Goal: Task Accomplishment & Management: Use online tool/utility

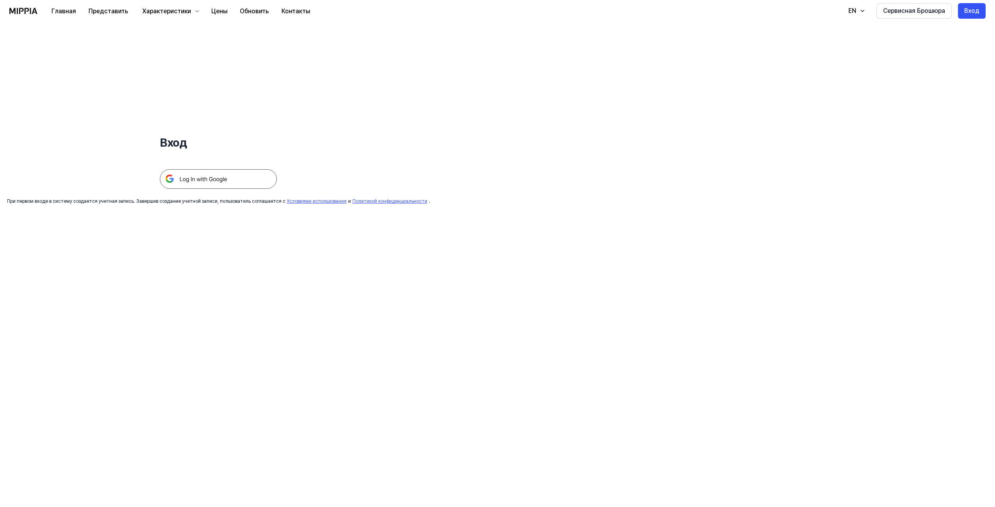
click at [229, 181] on img at bounding box center [218, 179] width 117 height 20
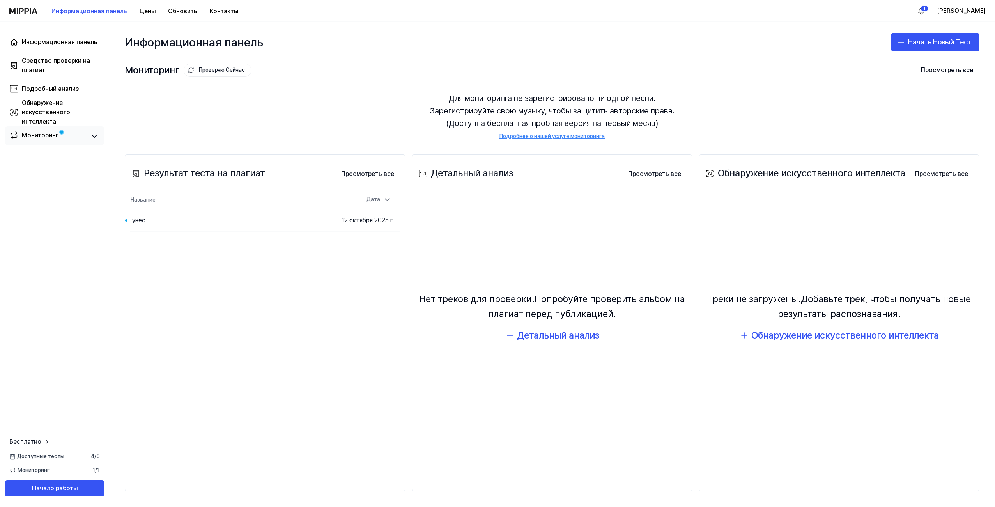
click at [59, 130] on span at bounding box center [62, 132] width 7 height 7
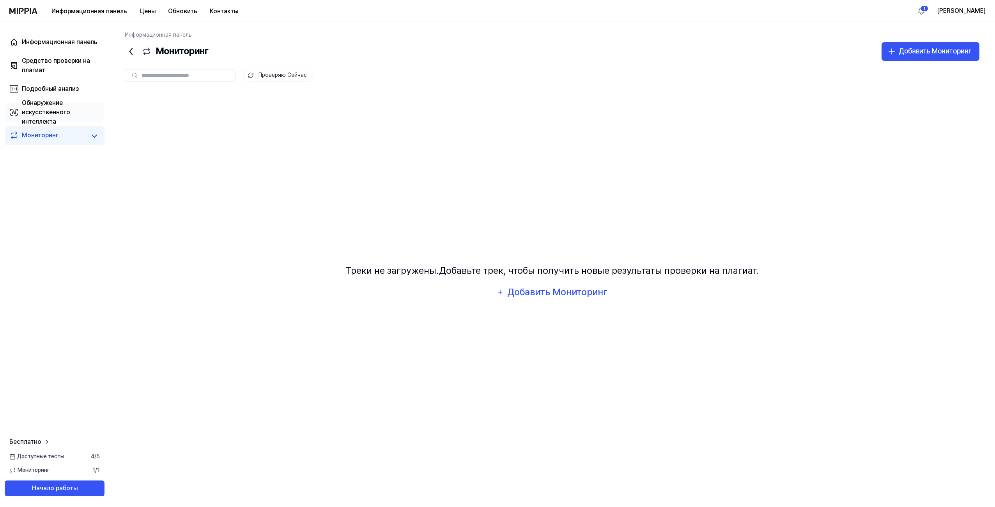
click at [48, 116] on div "Обнаружение искусственного интеллекта" at bounding box center [61, 112] width 78 height 28
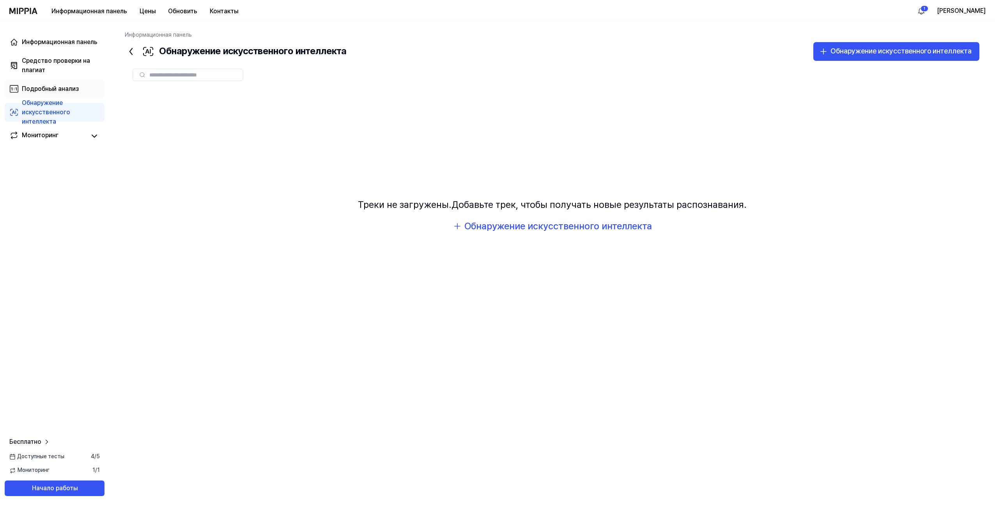
click at [55, 84] on div "Подробный анализ" at bounding box center [50, 88] width 57 height 9
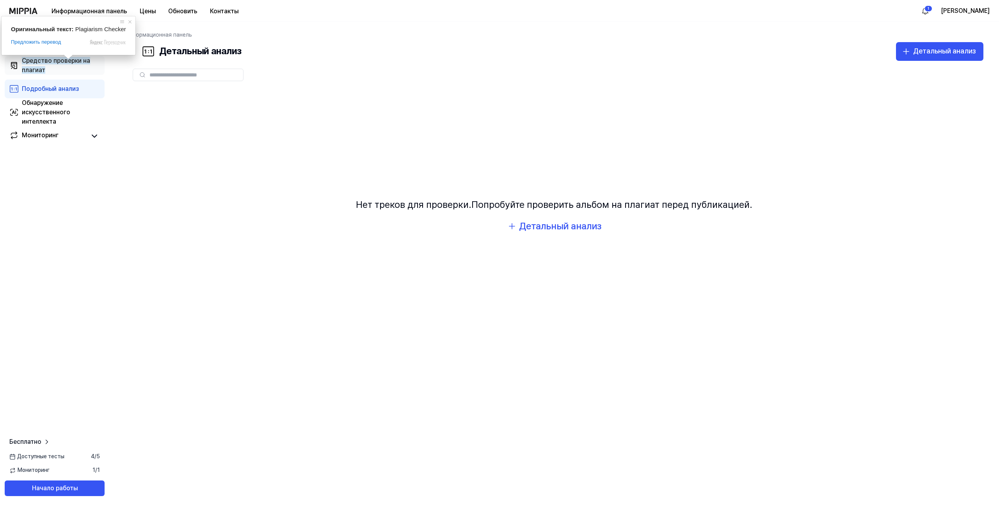
click at [51, 59] on ya-tr-span "Средство проверки на плагиат" at bounding box center [56, 65] width 68 height 17
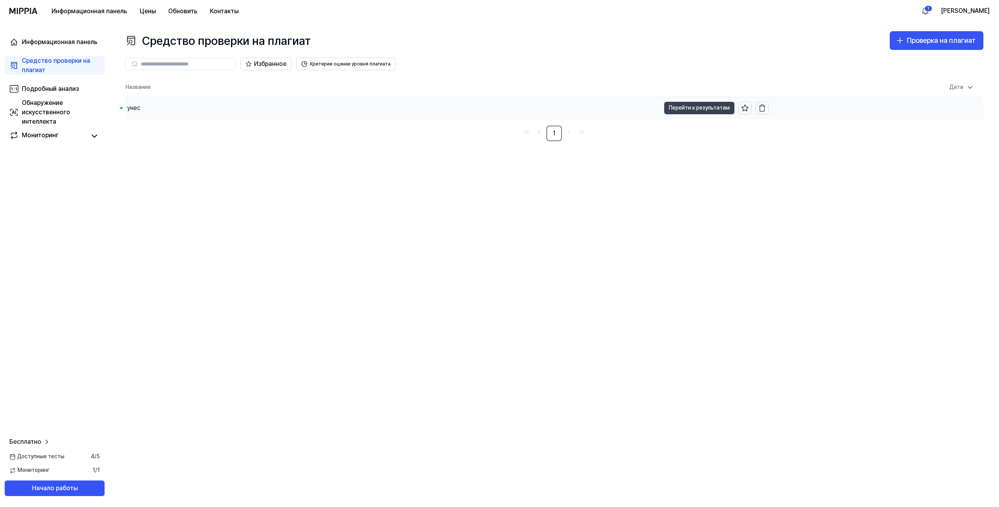
click at [700, 112] on ya-tr-span "Перейти к результатам" at bounding box center [699, 107] width 61 height 9
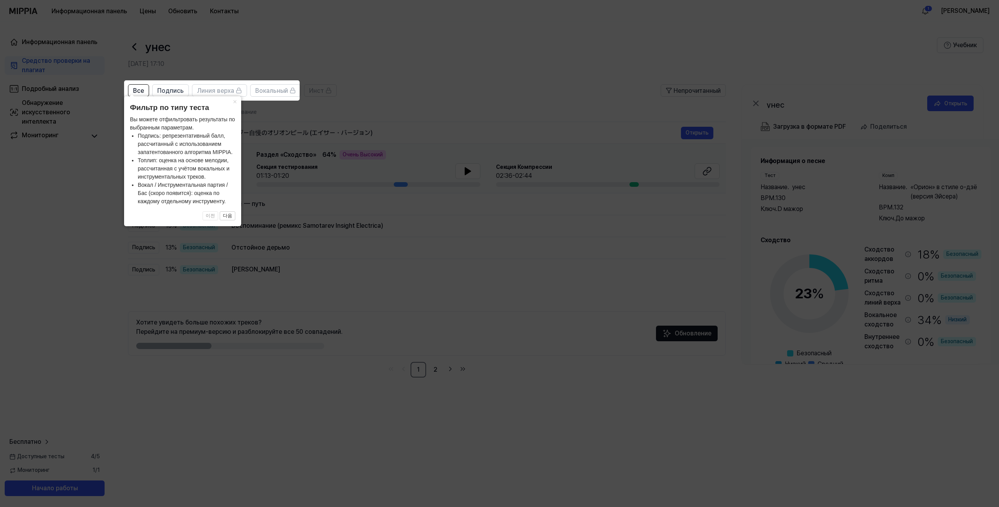
click at [314, 195] on icon at bounding box center [499, 253] width 999 height 507
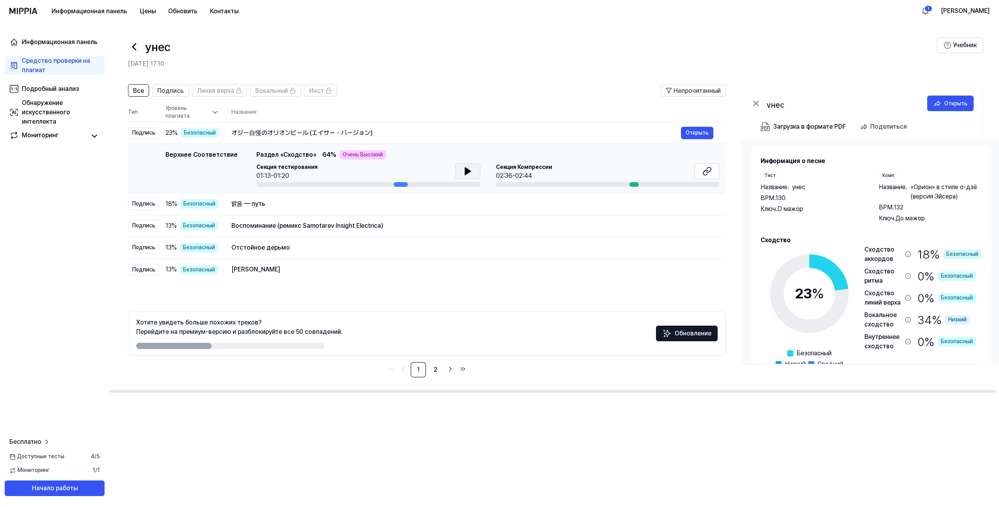
scroll to position [0, 0]
click at [471, 176] on button at bounding box center [467, 171] width 25 height 16
click at [468, 170] on icon at bounding box center [469, 171] width 2 height 6
drag, startPoint x: 628, startPoint y: 185, endPoint x: 576, endPoint y: 187, distance: 52.3
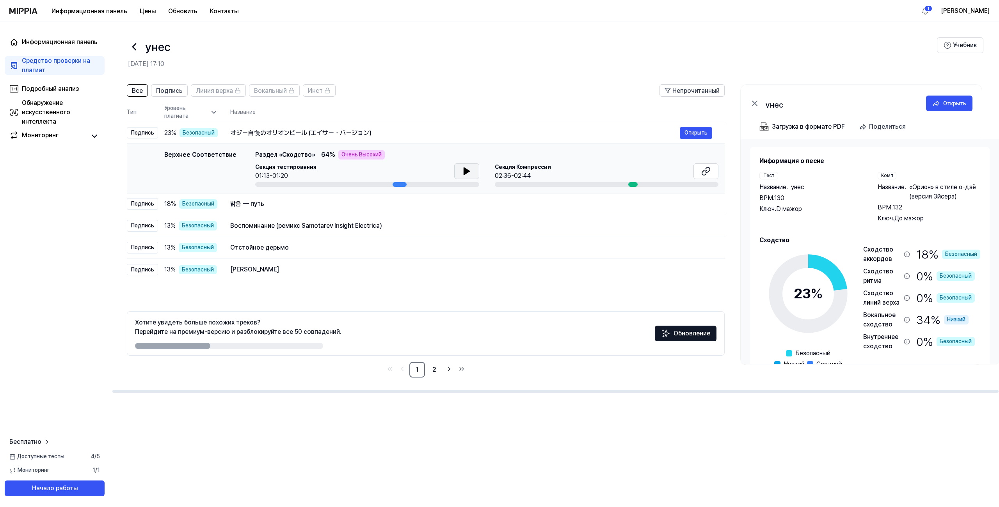
click at [576, 187] on td "Верхнее Соответствие Top Matching Раздел «Сходство» 64 % Очень Высокий Секция т…" at bounding box center [426, 169] width 598 height 50
click at [255, 186] on div at bounding box center [367, 184] width 224 height 5
click at [250, 187] on td "Верхнее Соответствие Top Matching Раздел «Сходство» 64 % Очень Высокий Секция т…" at bounding box center [426, 169] width 598 height 50
drag, startPoint x: 392, startPoint y: 184, endPoint x: 278, endPoint y: 183, distance: 113.9
click at [282, 183] on div at bounding box center [367, 184] width 224 height 5
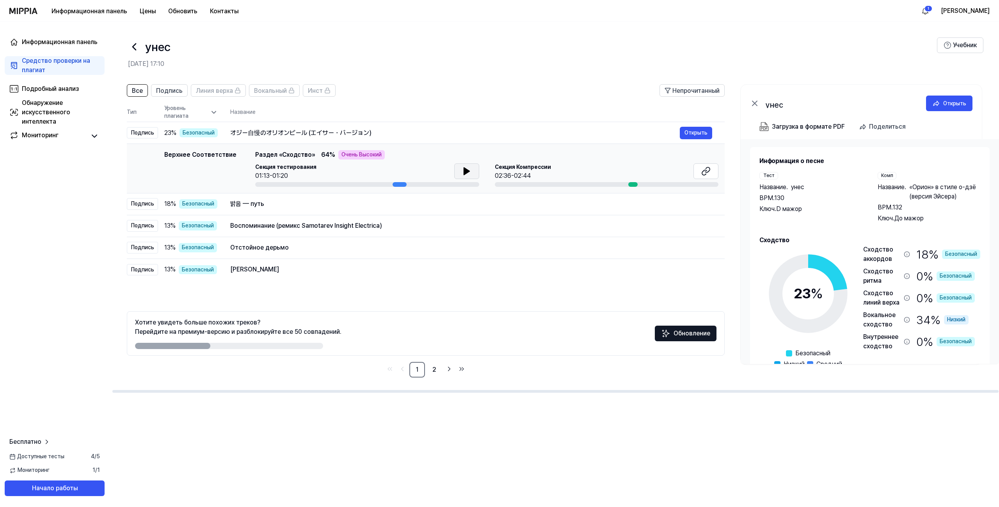
drag, startPoint x: 265, startPoint y: 185, endPoint x: 253, endPoint y: 183, distance: 11.9
click at [263, 186] on div at bounding box center [367, 184] width 224 height 5
drag, startPoint x: 398, startPoint y: 184, endPoint x: 481, endPoint y: 177, distance: 83.7
click at [371, 185] on div at bounding box center [367, 184] width 224 height 5
click at [463, 171] on icon at bounding box center [465, 171] width 5 height 7
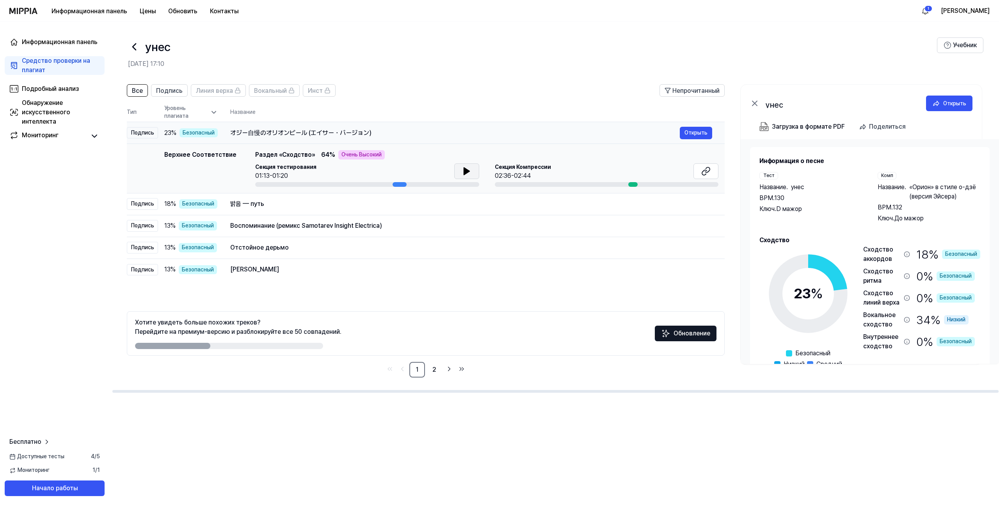
click at [278, 137] on div "オジー自慢のオリオンビール (エイサー・バージョン)" at bounding box center [454, 132] width 449 height 9
click at [356, 212] on td "밝음 — путь Открыть" at bounding box center [472, 204] width 507 height 22
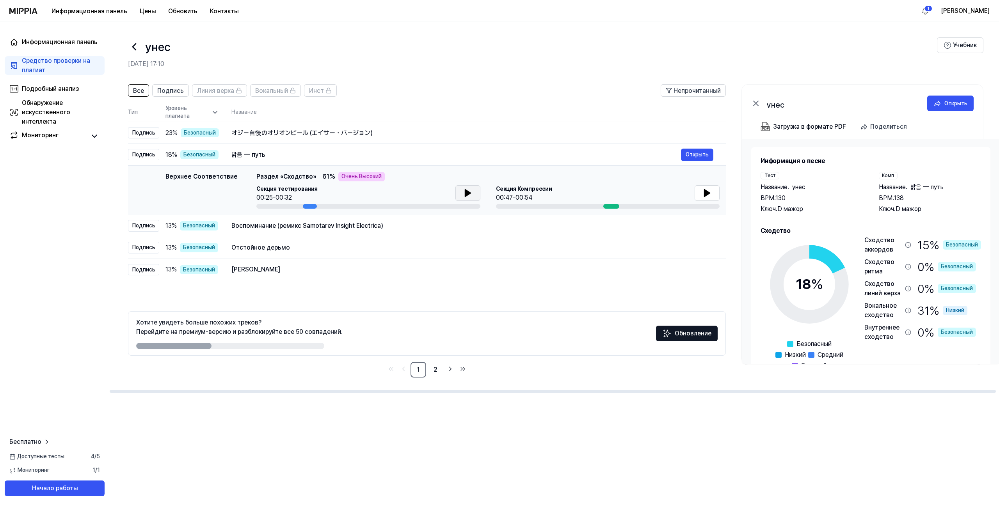
click at [468, 189] on icon at bounding box center [467, 192] width 9 height 9
click at [713, 192] on button at bounding box center [706, 193] width 25 height 16
click at [406, 117] on th "Название" at bounding box center [478, 112] width 494 height 19
click at [408, 133] on div "オジー自慢のオリオンビール (エイサー・バージョン)" at bounding box center [455, 132] width 449 height 9
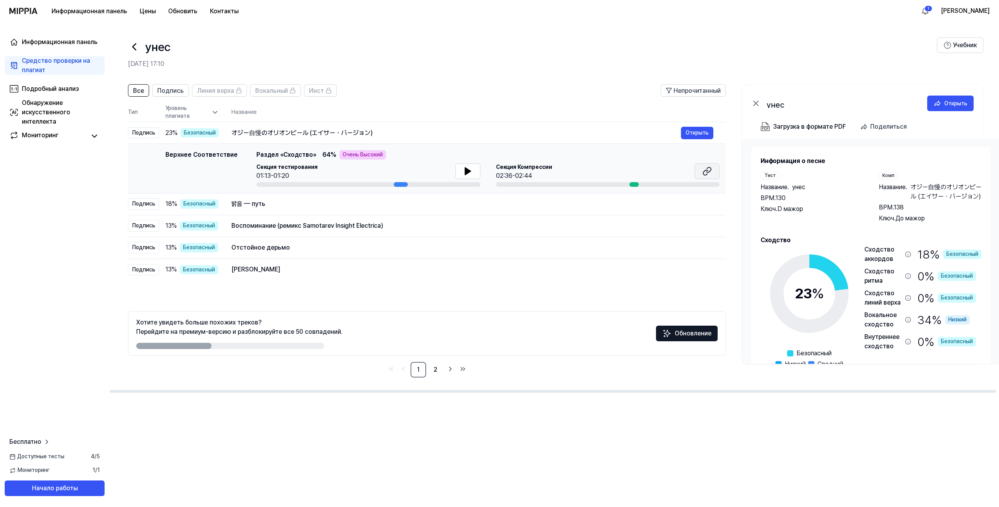
click at [705, 168] on icon at bounding box center [706, 171] width 9 height 9
click at [470, 172] on icon at bounding box center [467, 171] width 9 height 9
click at [471, 171] on button at bounding box center [467, 171] width 25 height 16
click at [298, 246] on div "Отстойное дерьмо" at bounding box center [455, 247] width 449 height 9
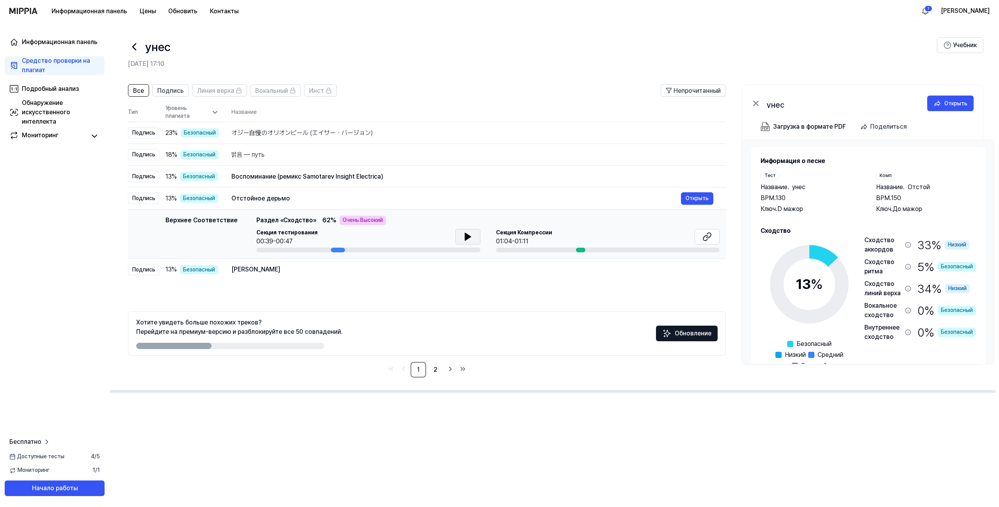
click at [457, 239] on button at bounding box center [467, 237] width 25 height 16
click at [330, 275] on div "Аквариано Нато Открыть" at bounding box center [472, 269] width 482 height 12
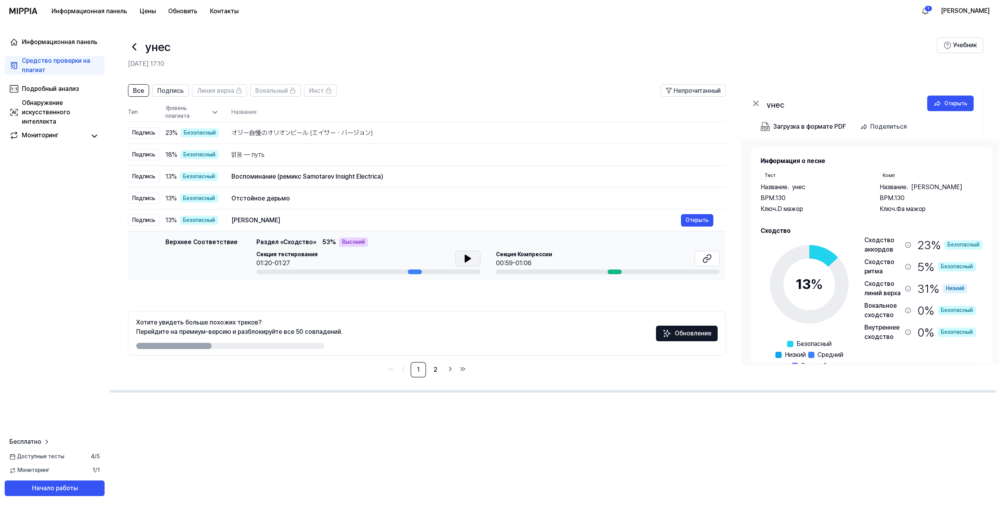
click at [465, 255] on icon at bounding box center [467, 258] width 5 height 7
click at [465, 257] on icon at bounding box center [467, 258] width 9 height 9
click at [704, 260] on icon at bounding box center [705, 258] width 9 height 9
click at [268, 205] on td "Отстойное дерьмо Открыть" at bounding box center [471, 199] width 507 height 22
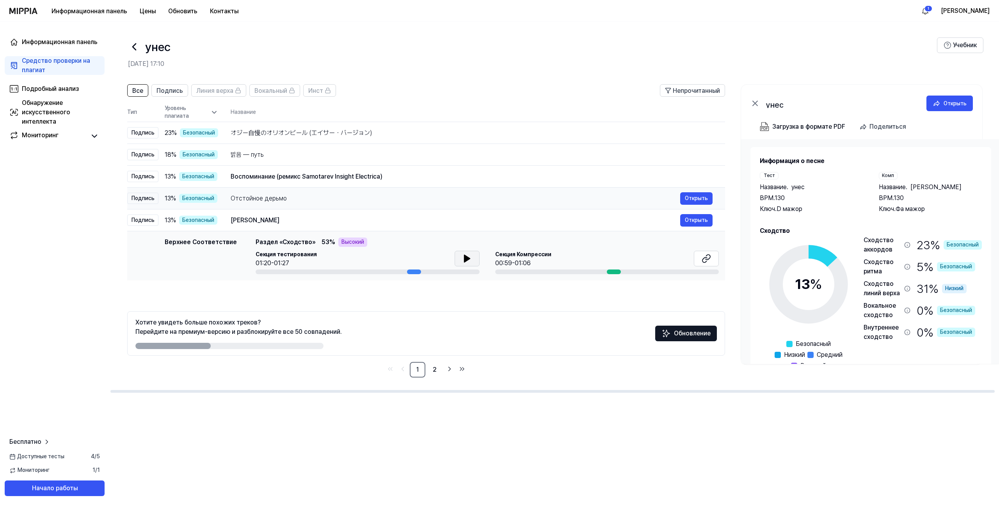
scroll to position [0, 0]
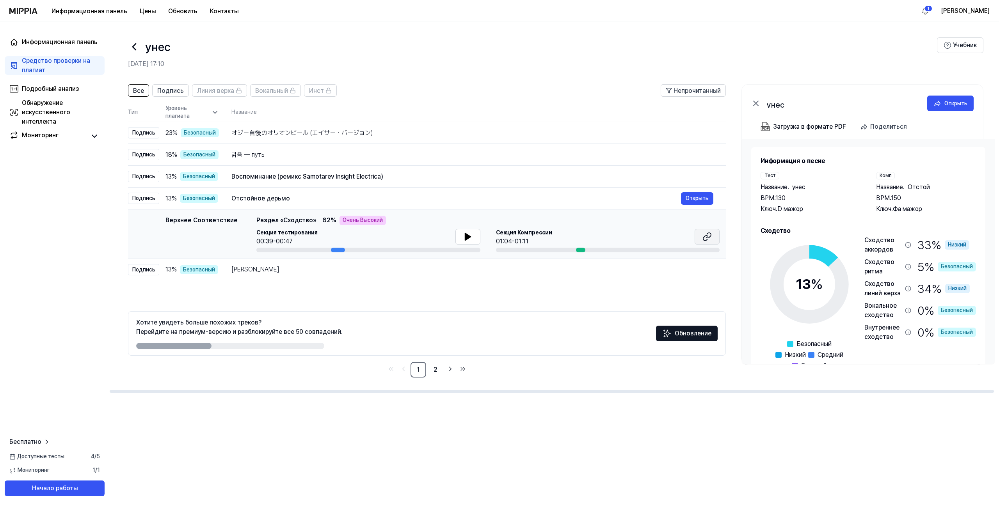
click at [712, 237] on button at bounding box center [706, 237] width 25 height 16
click at [468, 237] on icon at bounding box center [467, 236] width 5 height 7
click at [474, 238] on button at bounding box center [467, 237] width 25 height 16
click at [307, 184] on td "Воспоминание (ремикс Samotarev Insight Electrica) Открыть" at bounding box center [472, 177] width 507 height 22
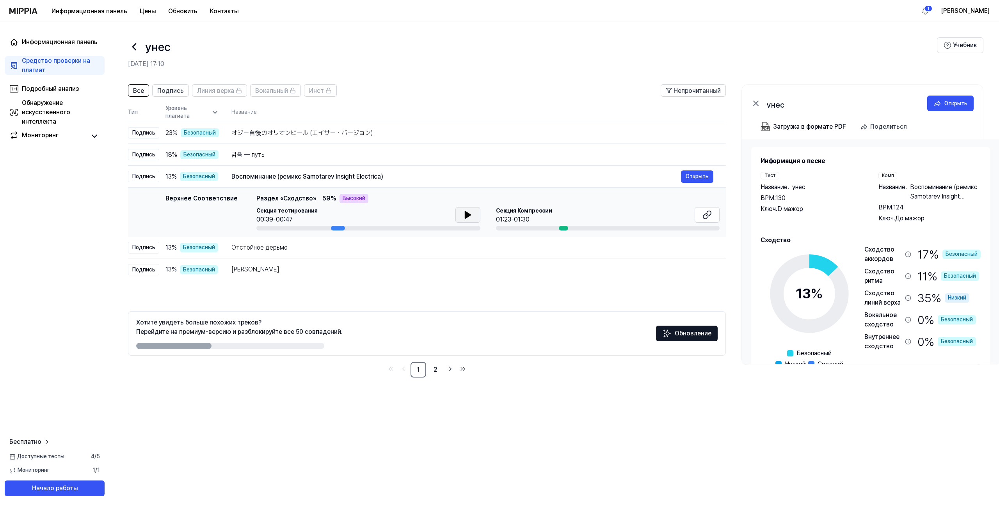
click at [471, 216] on button at bounding box center [467, 215] width 25 height 16
click at [465, 213] on icon at bounding box center [467, 214] width 9 height 9
click at [702, 216] on icon at bounding box center [706, 214] width 9 height 9
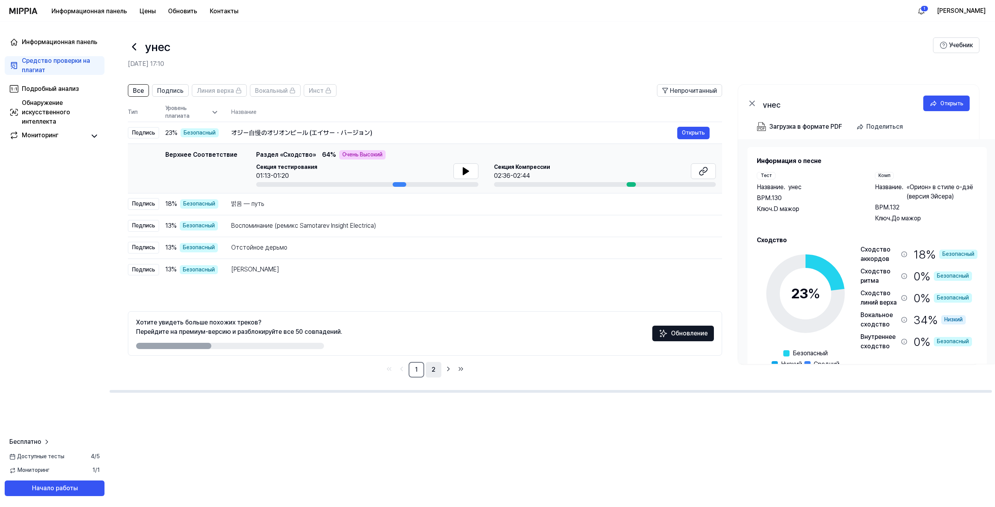
click at [434, 372] on link "2" at bounding box center [434, 370] width 16 height 16
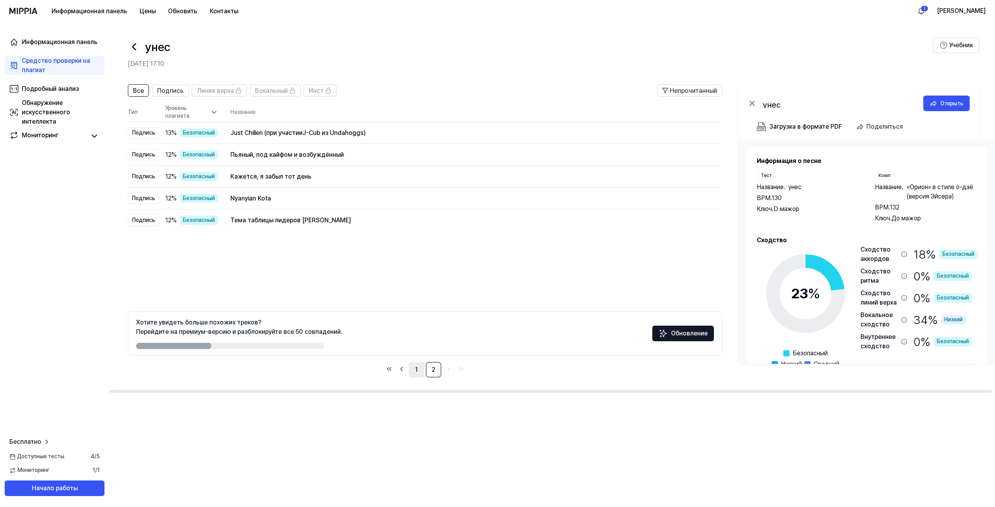
click at [420, 371] on link "1" at bounding box center [417, 370] width 16 height 16
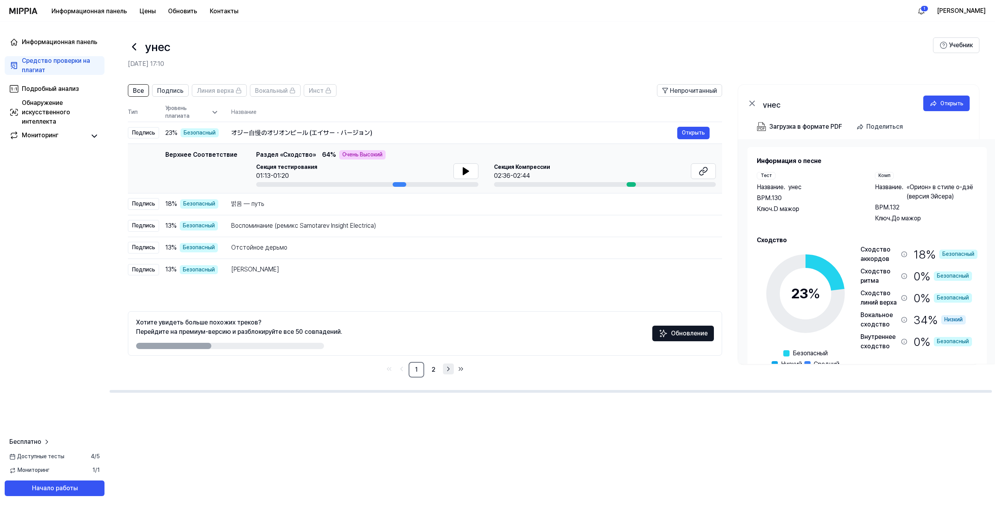
click at [449, 370] on icon "Перейти к следующей странице" at bounding box center [449, 368] width 8 height 9
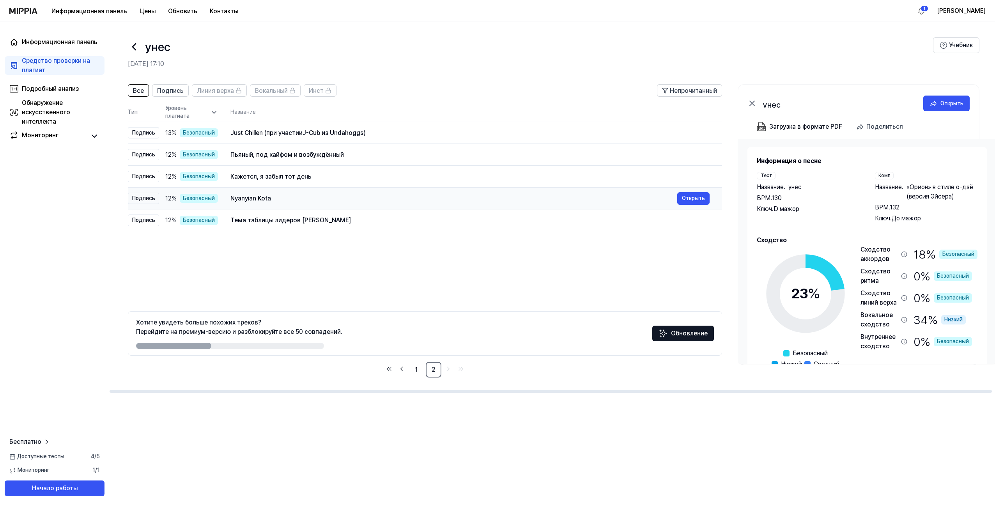
click at [314, 204] on div "Nyanyian Kota Открыть" at bounding box center [470, 198] width 479 height 12
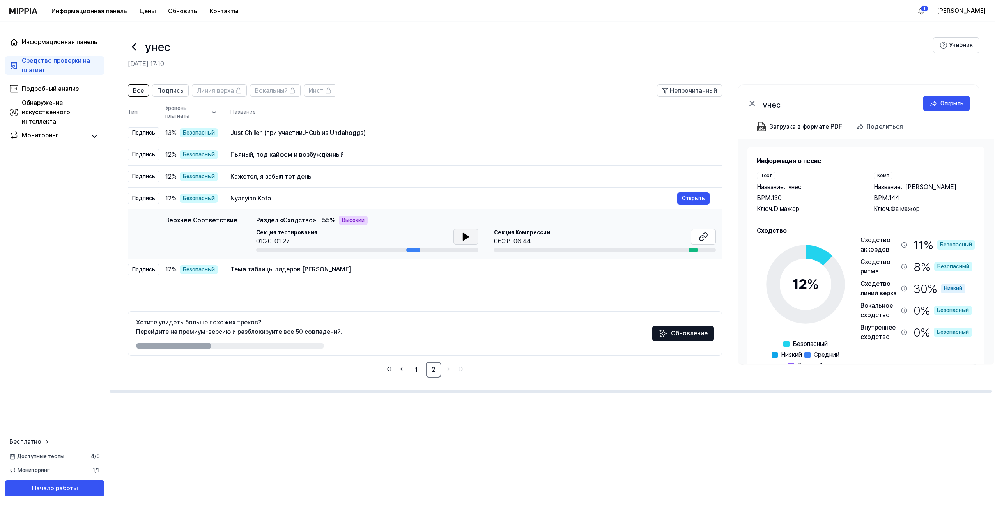
click at [466, 234] on icon at bounding box center [465, 236] width 9 height 9
click at [467, 234] on icon at bounding box center [468, 237] width 2 height 6
drag, startPoint x: 696, startPoint y: 233, endPoint x: 585, endPoint y: 260, distance: 113.6
click at [586, 259] on tbody "Подпись 13 % Безопасный Just Chillen (при участии J-Cub из Undahoggs) Открыть П…" at bounding box center [425, 201] width 594 height 159
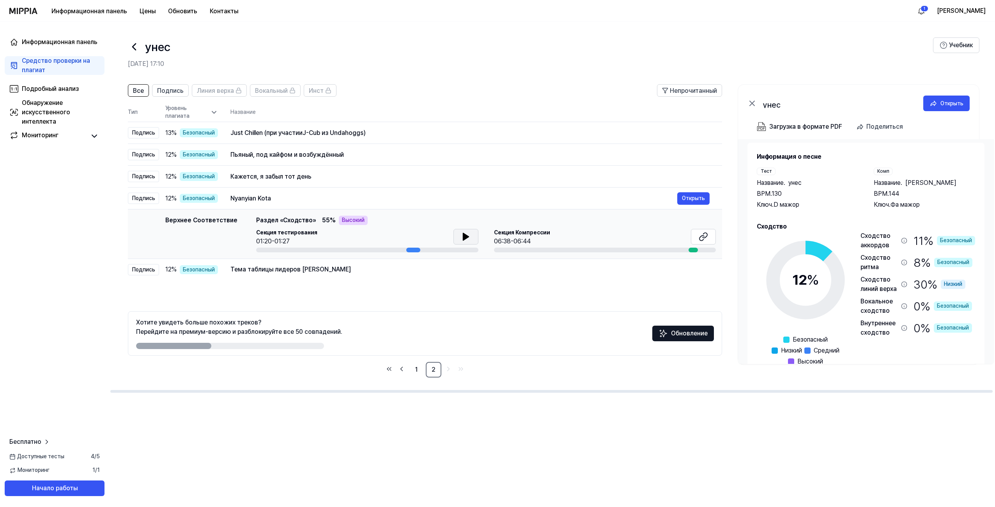
scroll to position [0, 0]
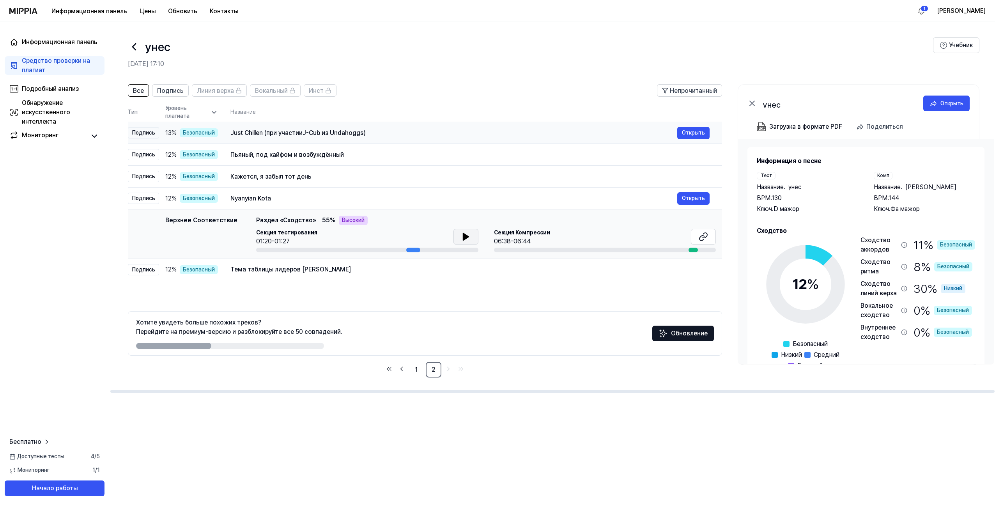
click at [580, 142] on td "Just Chillen (при участии J-Cub из Undahoggs) Открыть" at bounding box center [470, 133] width 504 height 22
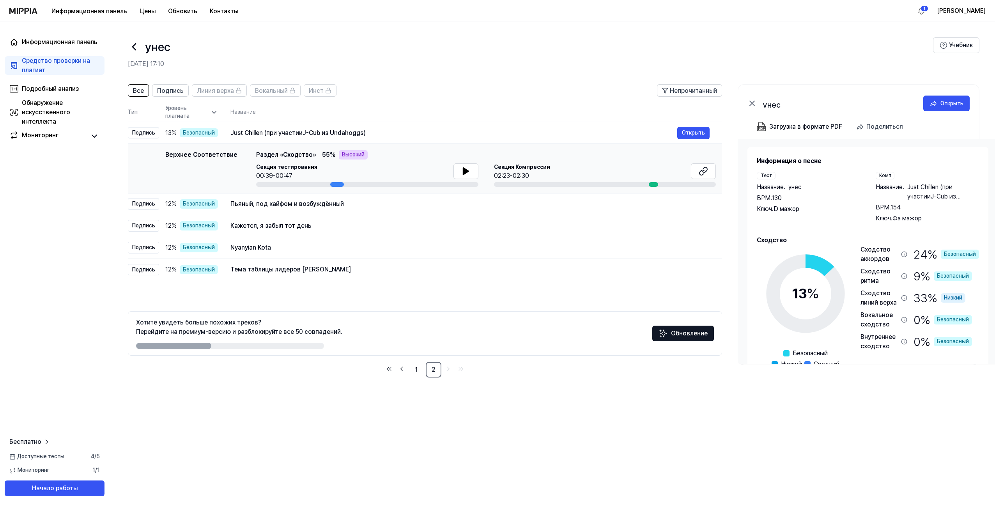
click at [64, 66] on div "Средство проверки на плагиат" at bounding box center [61, 65] width 78 height 19
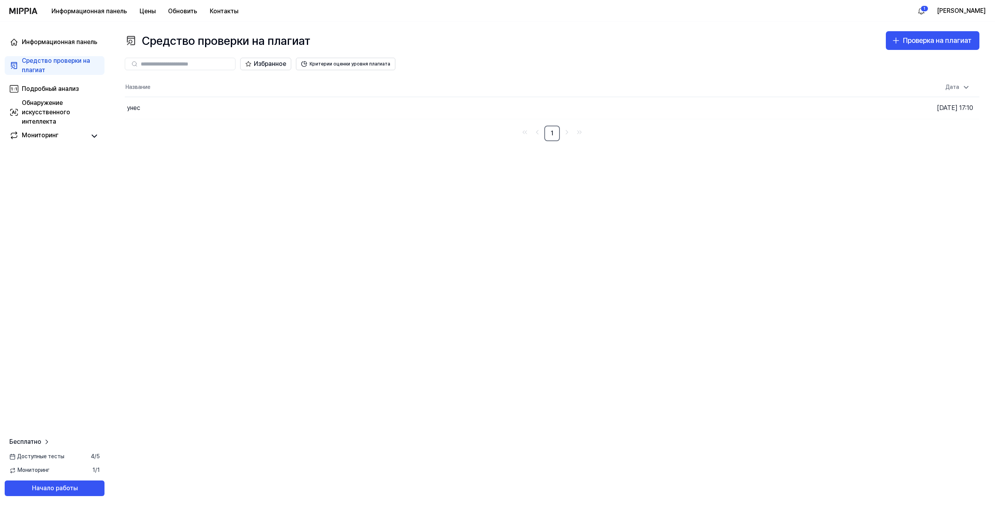
click at [101, 63] on link "Средство проверки на плагиат" at bounding box center [55, 65] width 100 height 19
click at [934, 39] on ya-tr-span "Проверка на плагиат" at bounding box center [937, 40] width 69 height 8
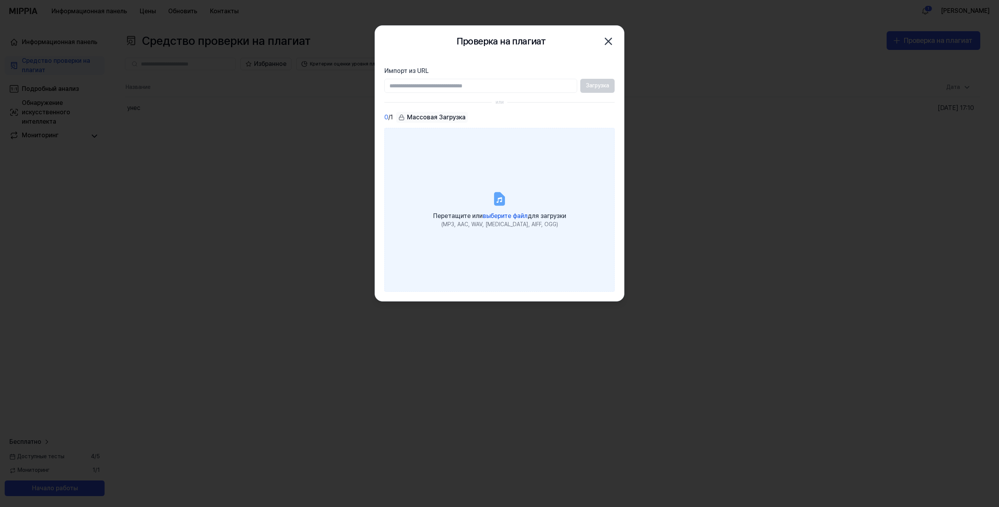
click at [502, 209] on label "Перетащите или выберите файл для загрузки (MP3, AAC, WAV, FLAC, AIFF, OGG)" at bounding box center [499, 210] width 230 height 164
click at [0, 0] on input "Перетащите или выберите файл для загрузки (MP3, AAC, WAV, FLAC, AIFF, OGG)" at bounding box center [0, 0] width 0 height 0
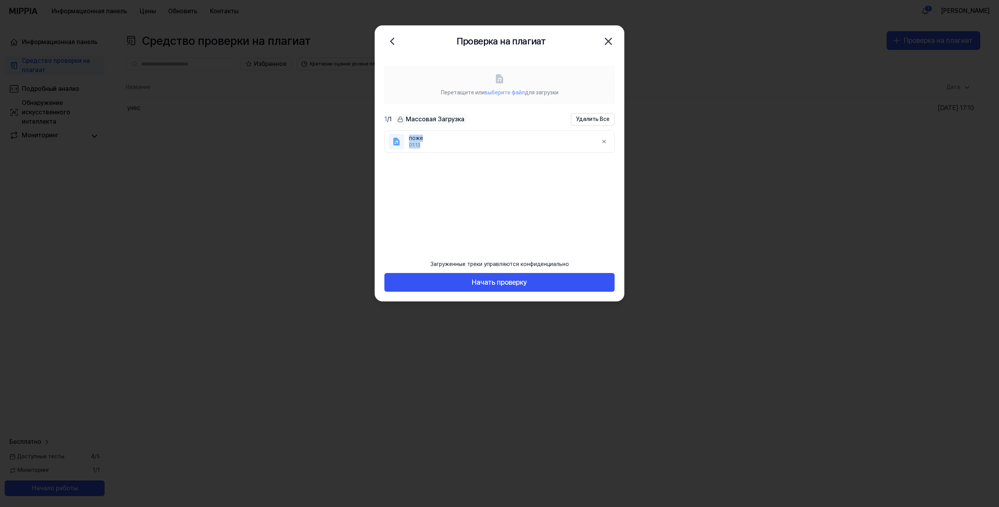
drag, startPoint x: 403, startPoint y: 144, endPoint x: 572, endPoint y: 151, distance: 169.0
click at [542, 151] on li "поже 01:13" at bounding box center [499, 141] width 230 height 23
click at [602, 141] on icon at bounding box center [604, 141] width 6 height 6
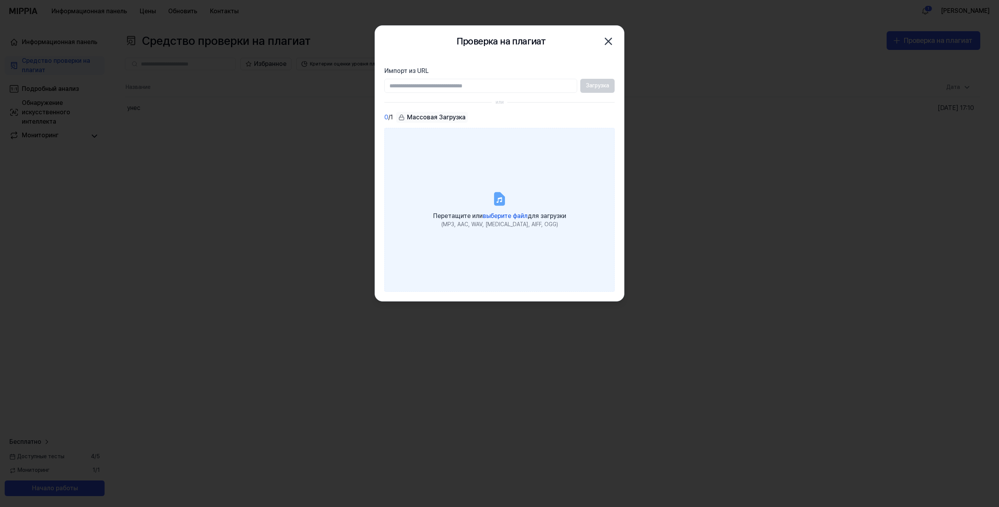
click at [465, 156] on label "Перетащите или выберите файл для загрузки (MP3, AAC, WAV, FLAC, AIFF, OGG)" at bounding box center [499, 210] width 230 height 164
click at [0, 0] on input "Перетащите или выберите файл для загрузки (MP3, AAC, WAV, FLAC, AIFF, OGG)" at bounding box center [0, 0] width 0 height 0
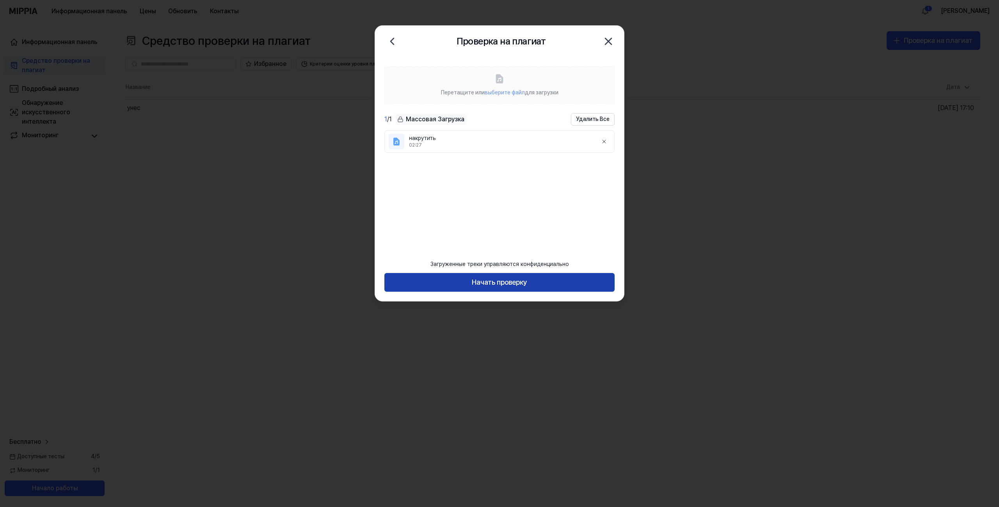
click at [507, 284] on ya-tr-span "Начать проверку" at bounding box center [499, 282] width 55 height 11
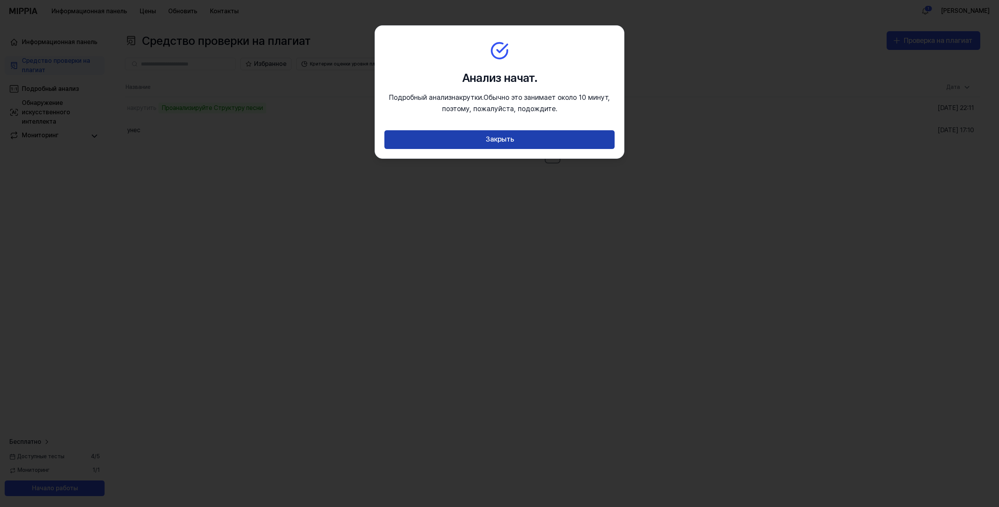
click at [548, 145] on button "Закрыть" at bounding box center [499, 139] width 230 height 19
